Goal: Information Seeking & Learning: Learn about a topic

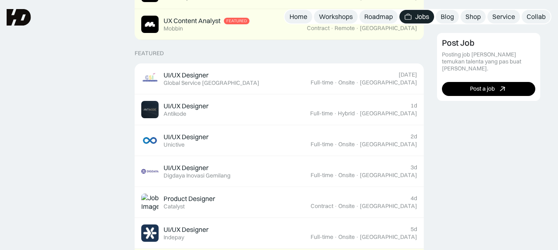
scroll to position [289, 0]
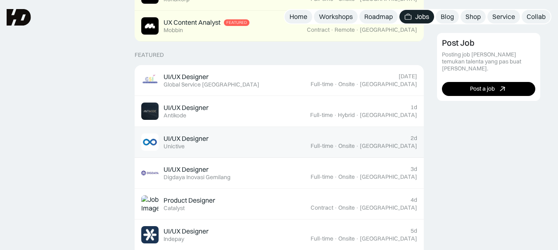
click at [154, 142] on img at bounding box center [149, 142] width 17 height 17
